Goal: Task Accomplishment & Management: Manage account settings

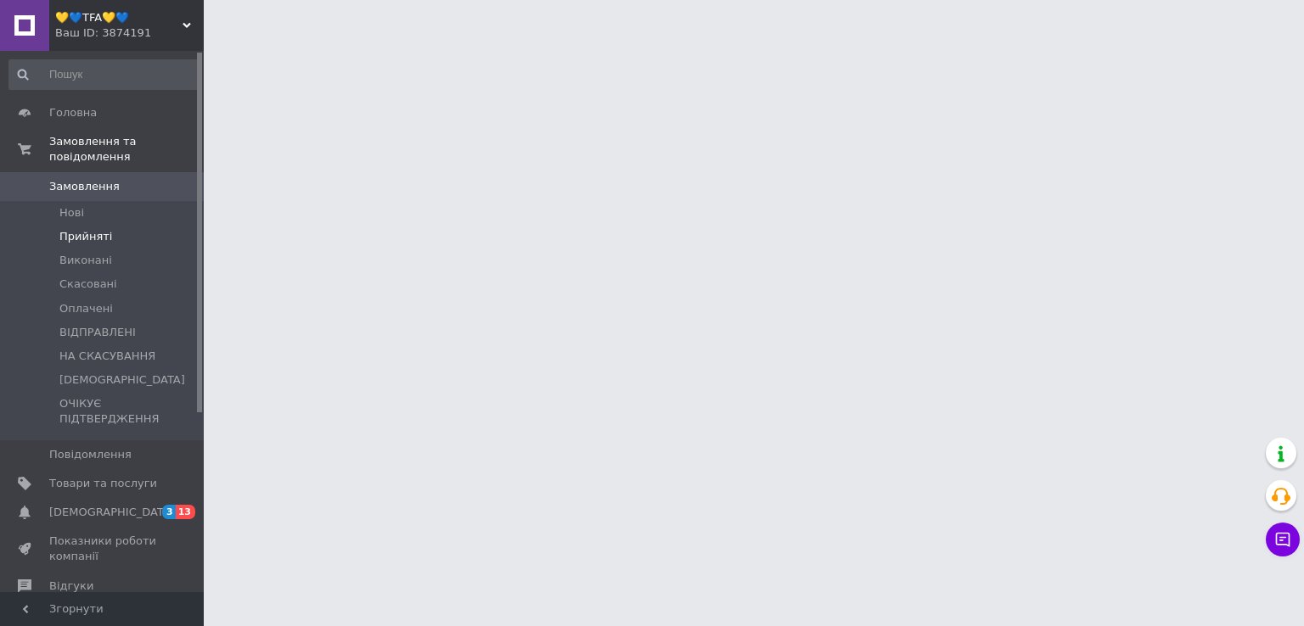
click at [70, 229] on span "Прийняті" at bounding box center [85, 236] width 53 height 15
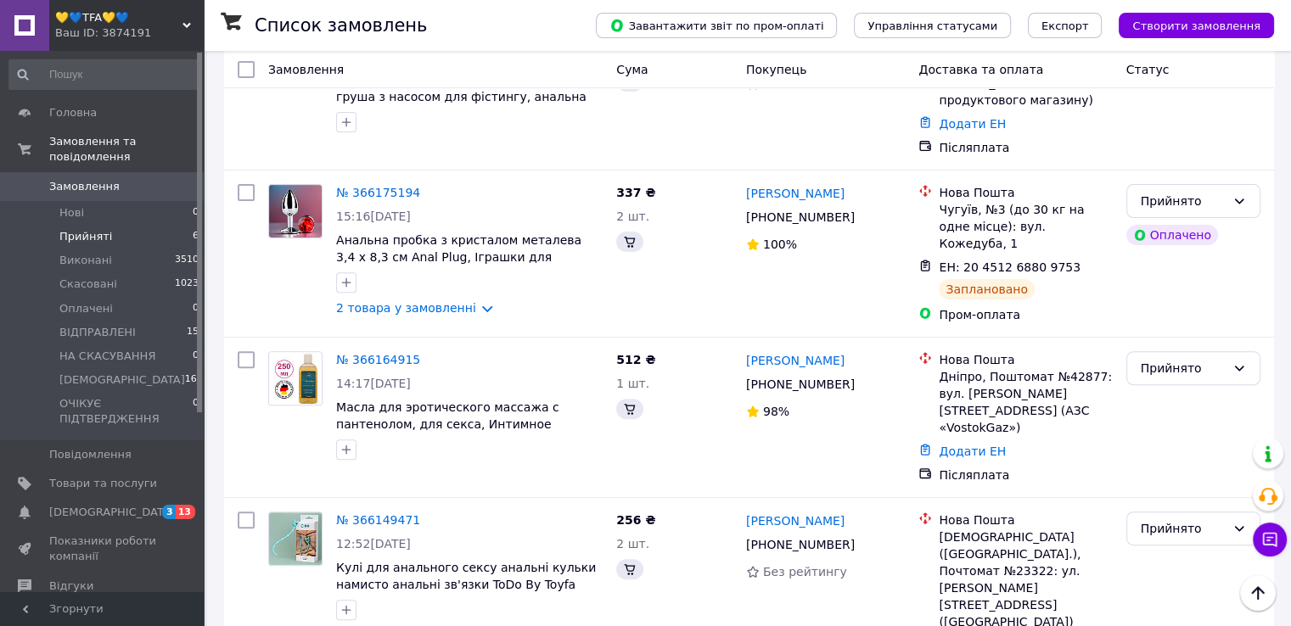
scroll to position [340, 0]
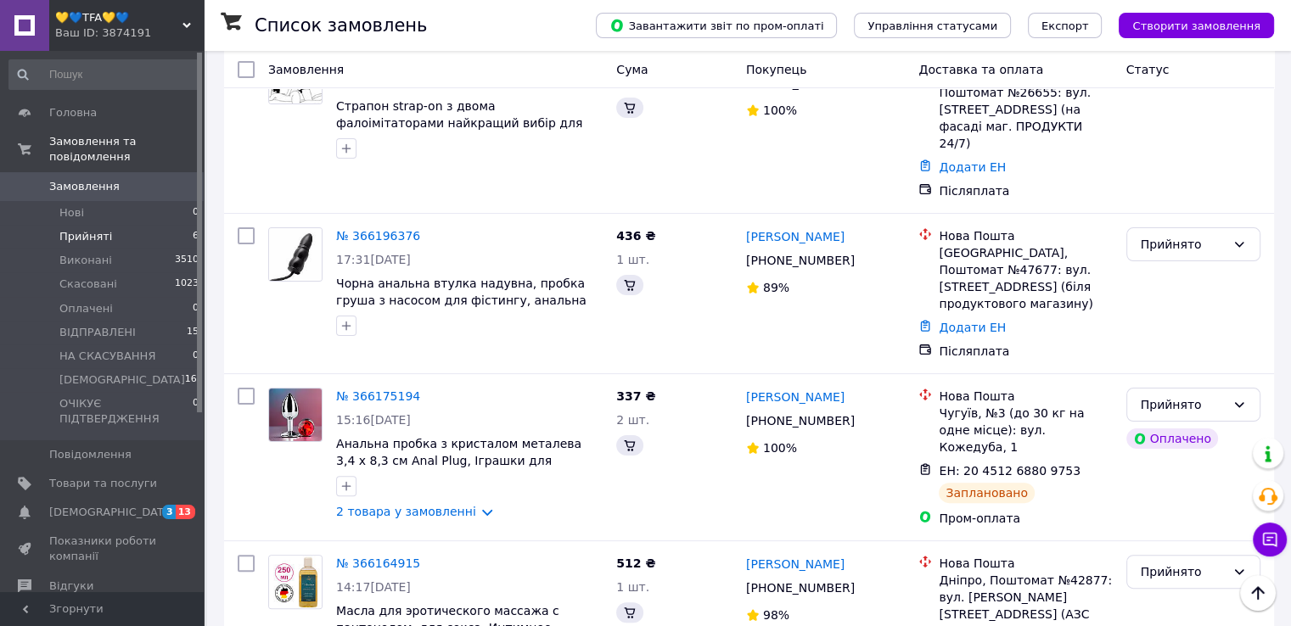
click at [103, 229] on span "Прийняті" at bounding box center [85, 236] width 53 height 15
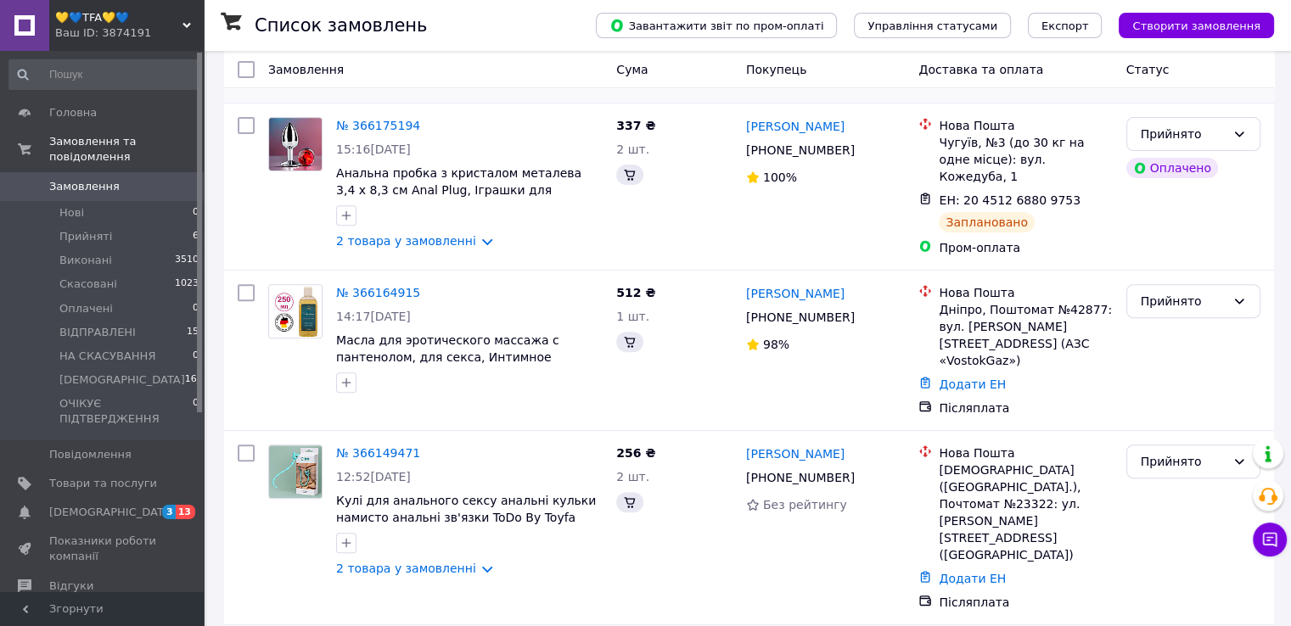
scroll to position [424, 0]
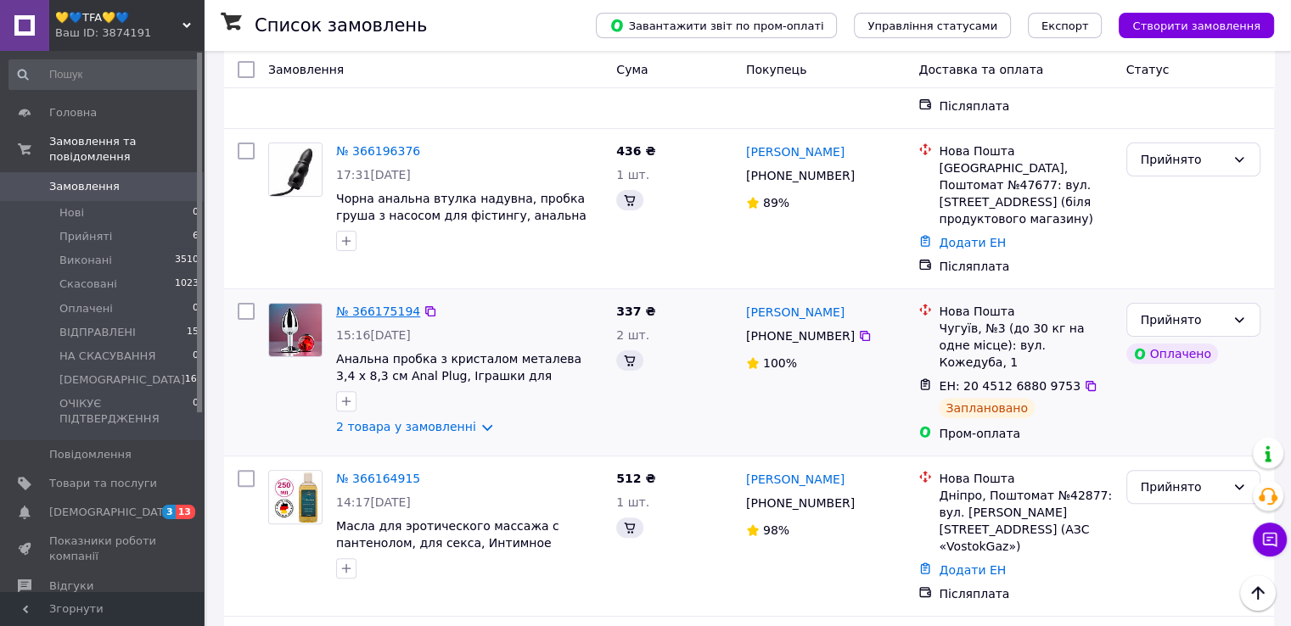
click at [384, 305] on link "№ 366175194" at bounding box center [378, 312] width 84 height 14
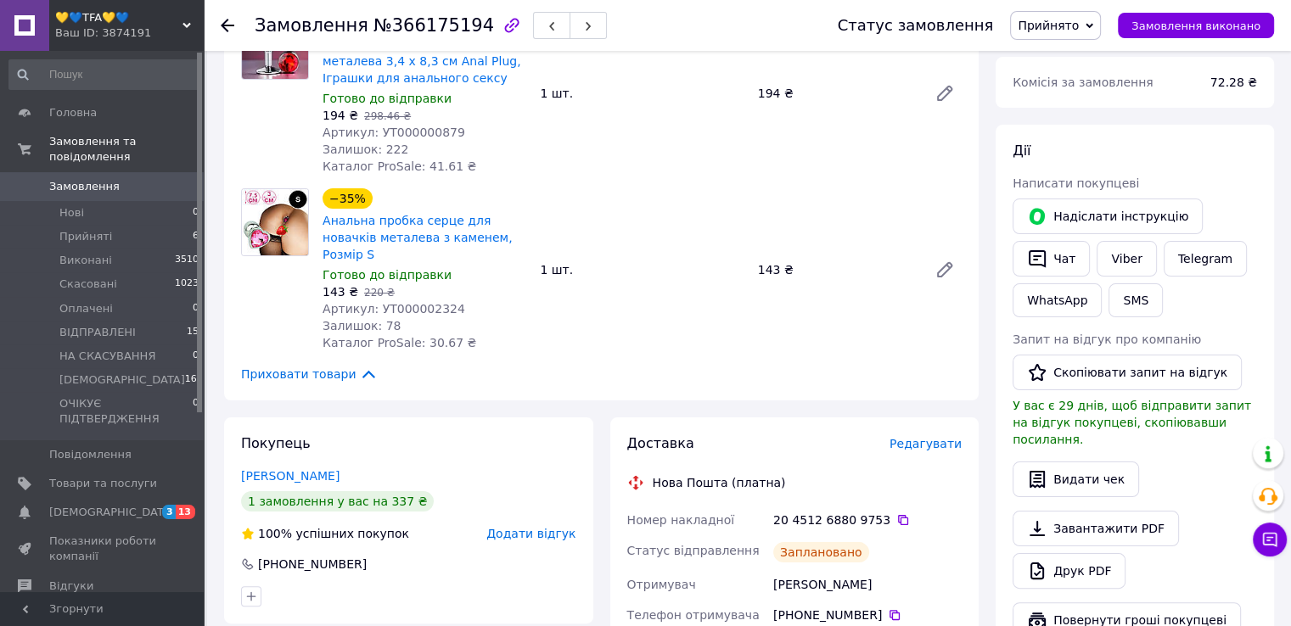
scroll to position [255, 0]
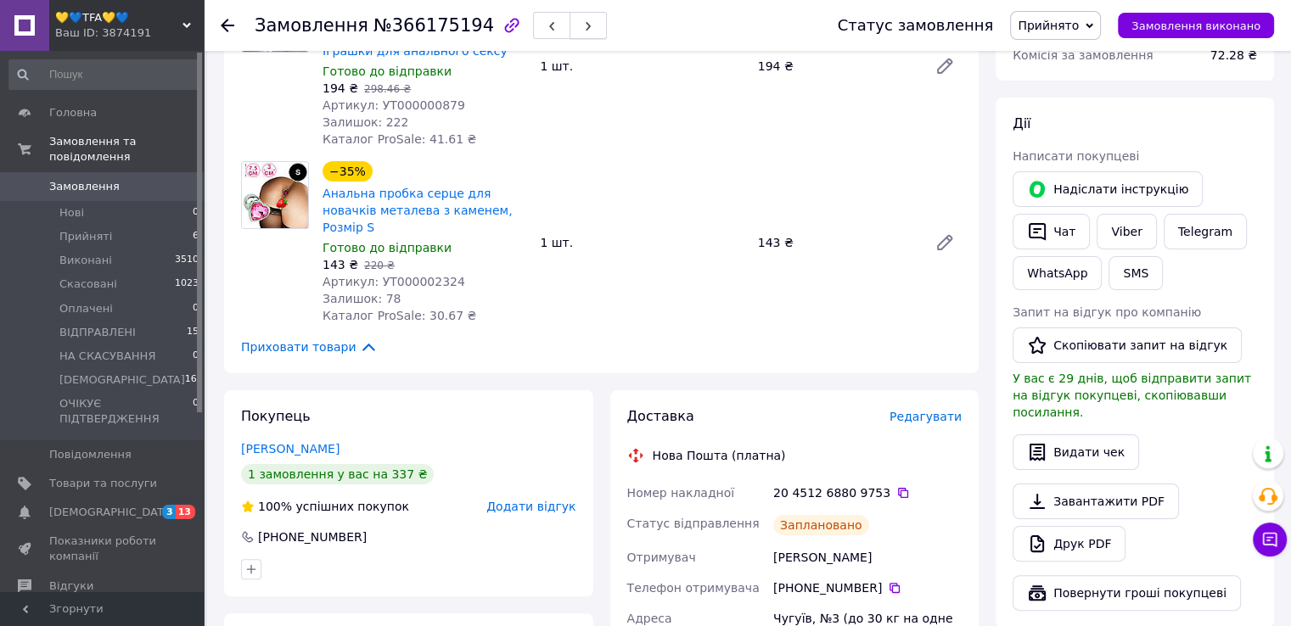
click at [583, 22] on icon "button" at bounding box center [588, 26] width 10 height 10
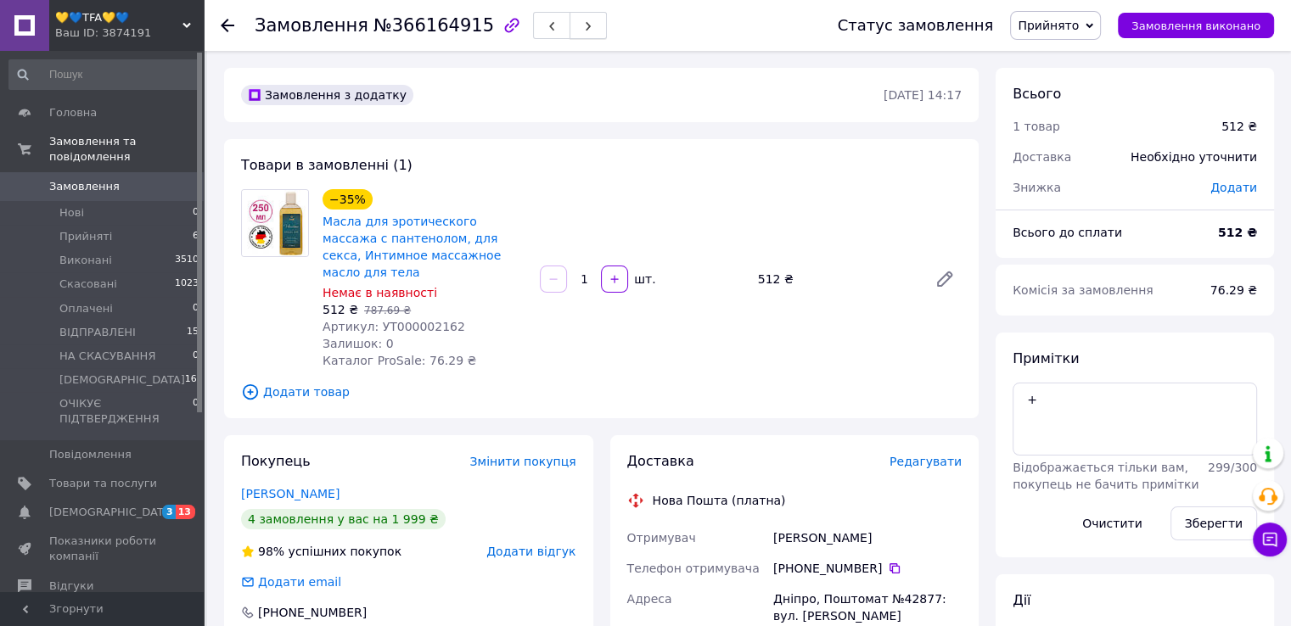
click at [583, 31] on icon "button" at bounding box center [588, 26] width 10 height 10
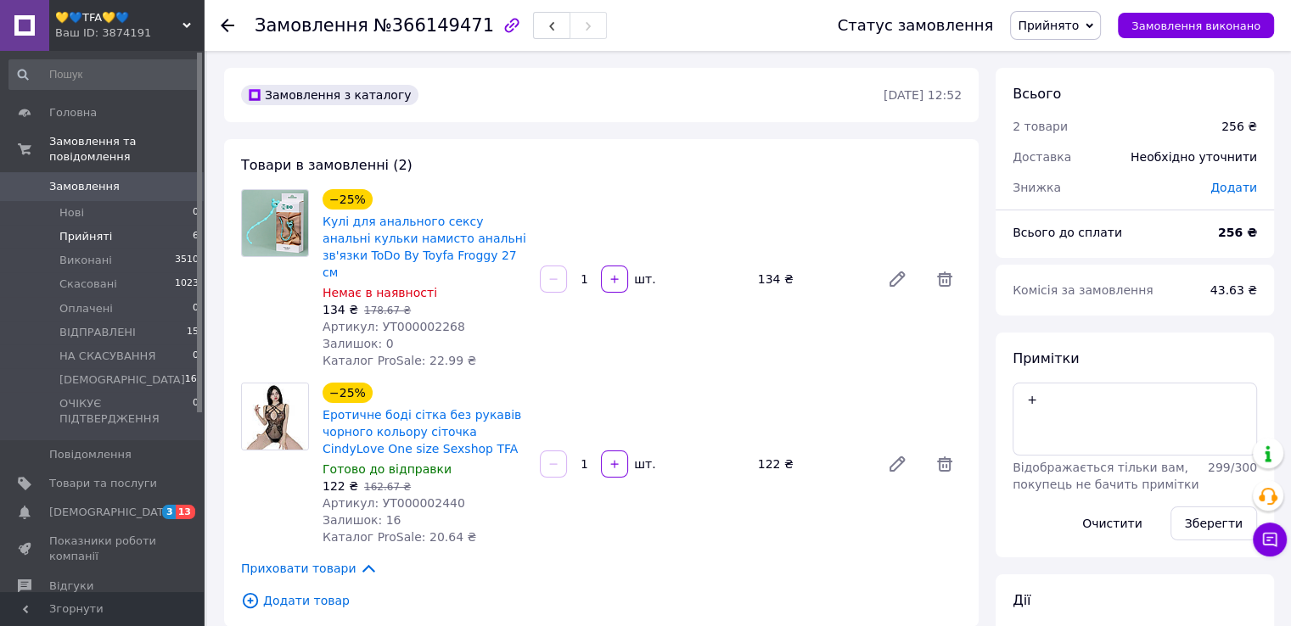
click at [103, 229] on span "Прийняті" at bounding box center [85, 236] width 53 height 15
